Goal: Use online tool/utility: Use online tool/utility

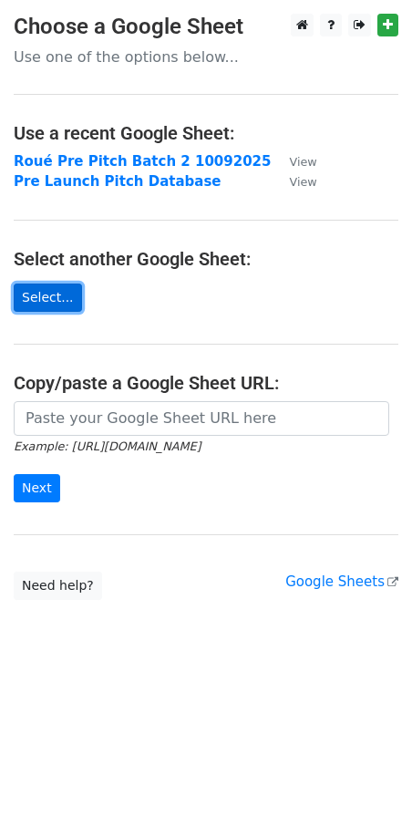
click at [47, 290] on link "Select..." at bounding box center [48, 298] width 68 height 28
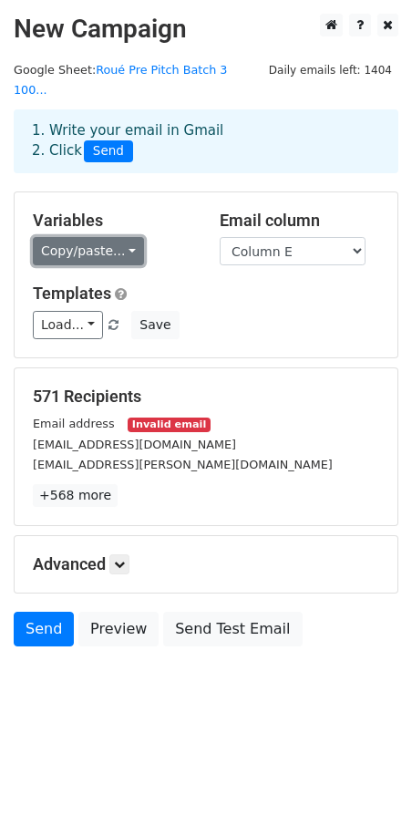
click at [76, 237] on link "Copy/paste..." at bounding box center [88, 251] width 111 height 28
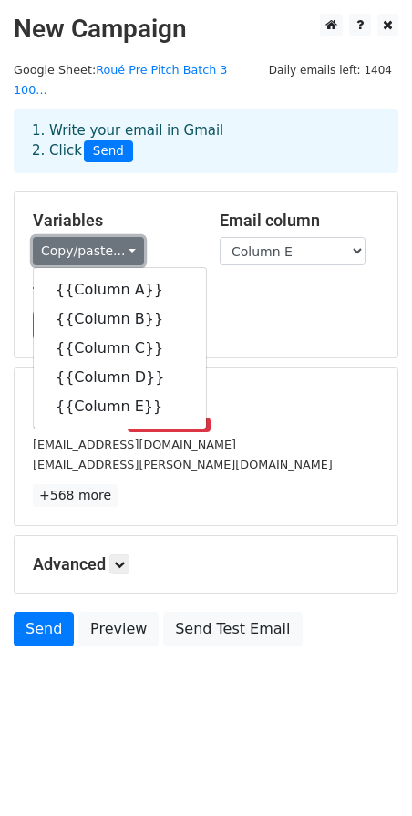
click at [113, 237] on link "Copy/paste..." at bounding box center [88, 251] width 111 height 28
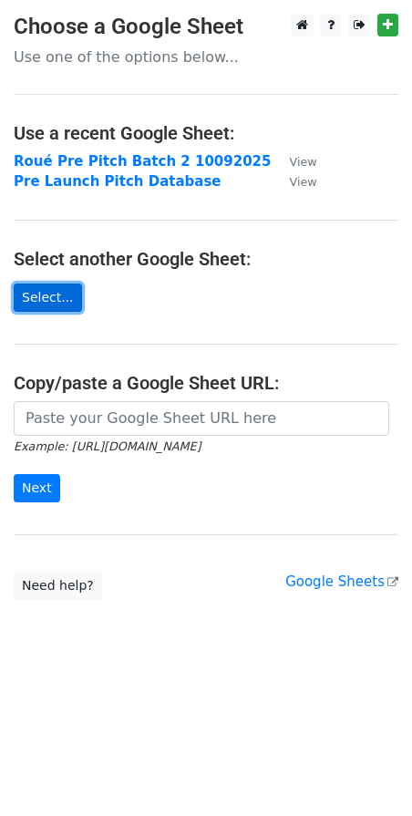
click at [49, 291] on link "Select..." at bounding box center [48, 298] width 68 height 28
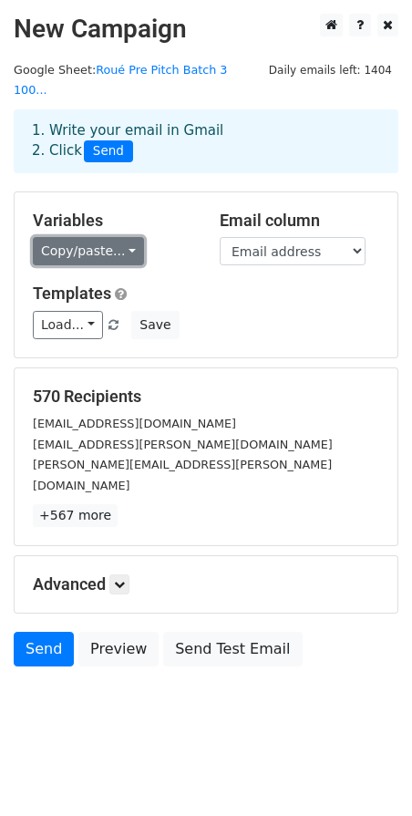
click at [126, 237] on link "Copy/paste..." at bounding box center [88, 251] width 111 height 28
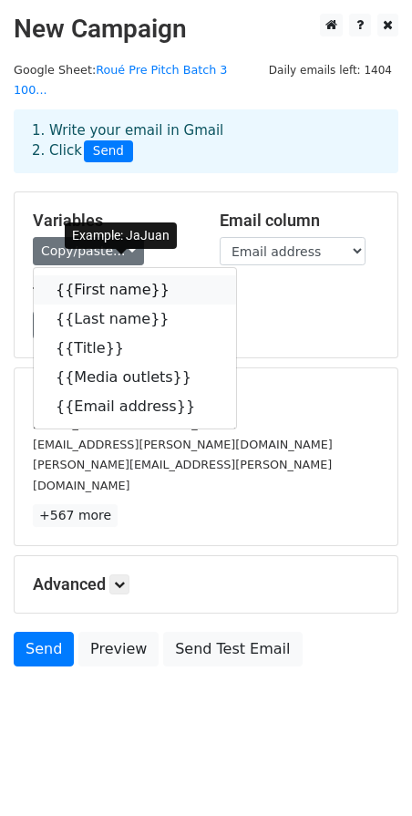
click at [117, 275] on link "{{First name}}" at bounding box center [135, 289] width 202 height 29
